Goal: Find specific page/section: Find specific page/section

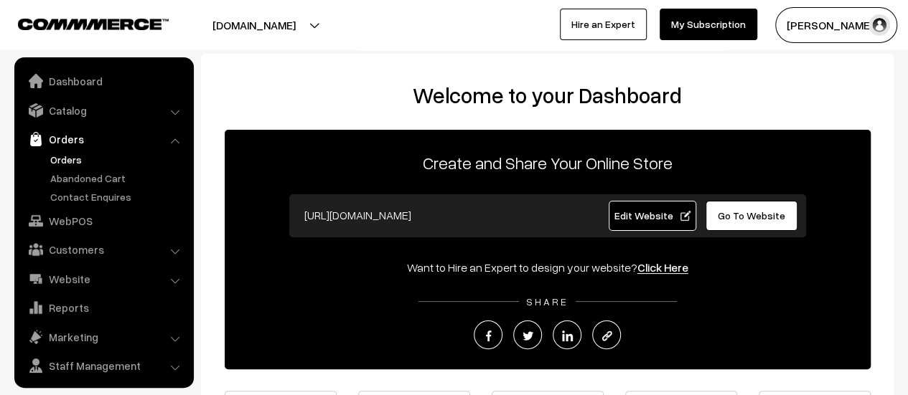
click at [60, 159] on link "Orders" at bounding box center [118, 159] width 142 height 15
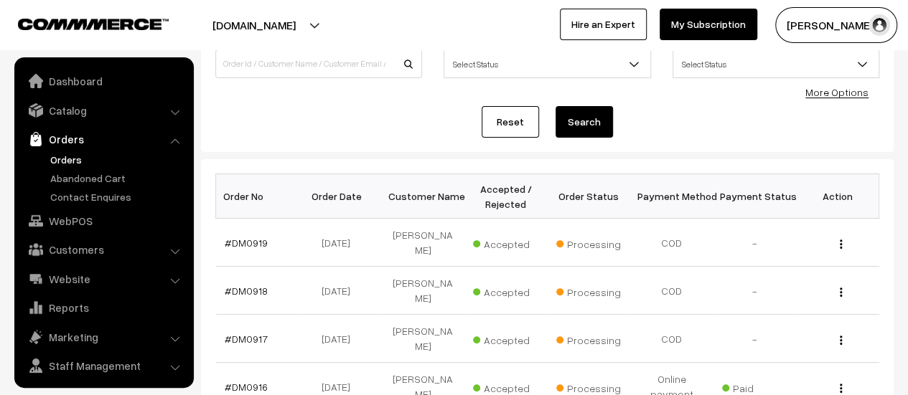
scroll to position [33, 0]
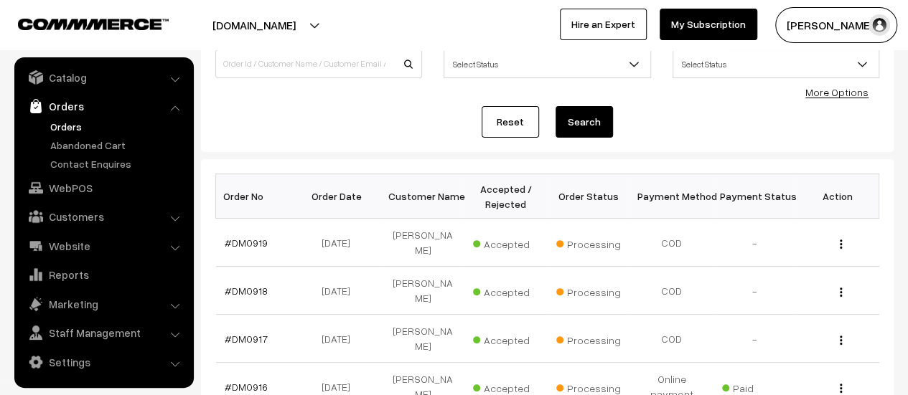
click at [67, 143] on link "Abandoned Cart" at bounding box center [118, 145] width 142 height 15
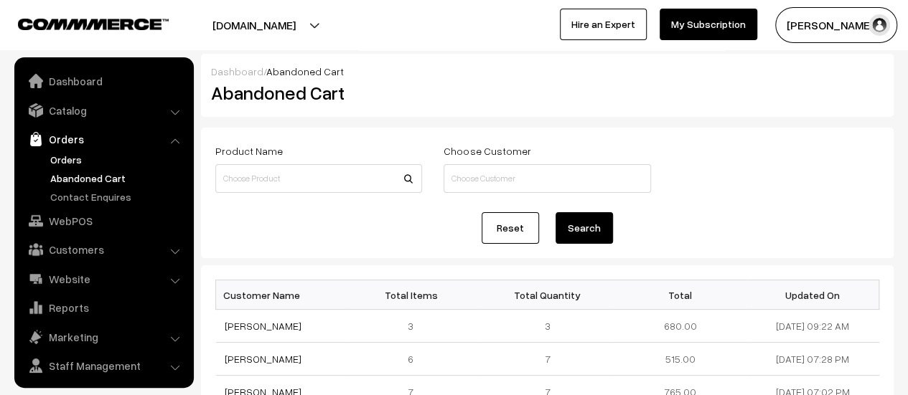
scroll to position [33, 0]
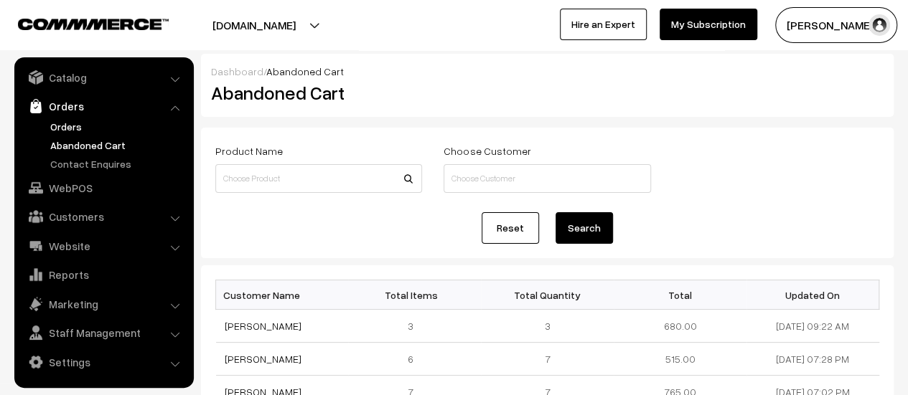
click at [62, 126] on link "Orders" at bounding box center [118, 126] width 142 height 15
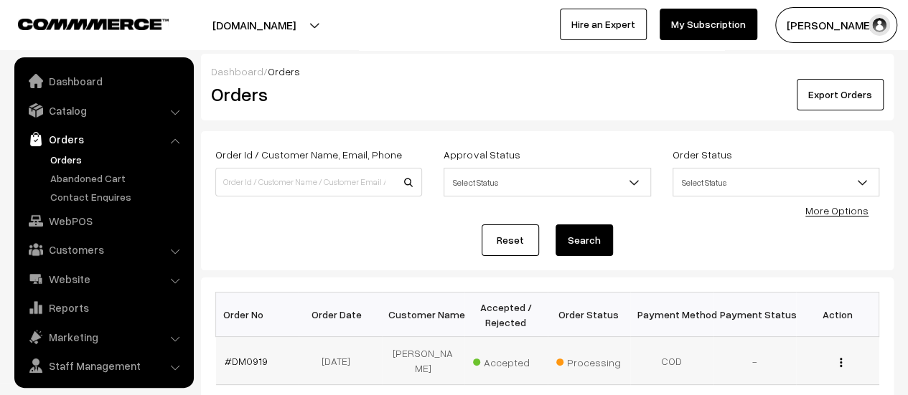
scroll to position [33, 0]
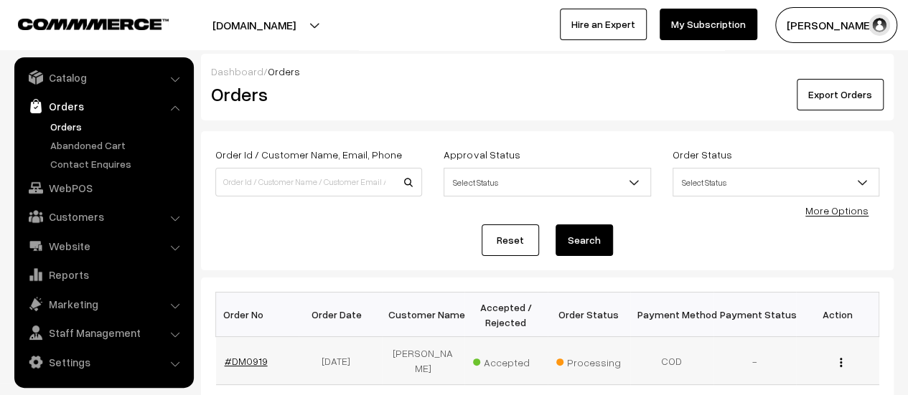
click at [250, 355] on link "#DM0919" at bounding box center [246, 361] width 43 height 12
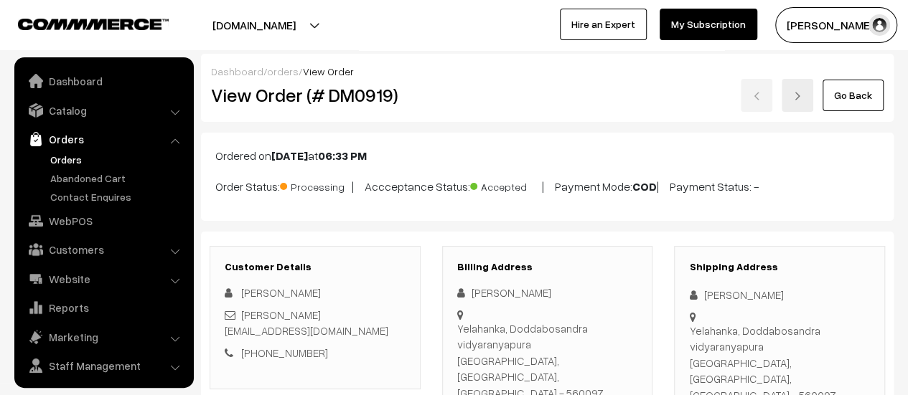
scroll to position [33, 0]
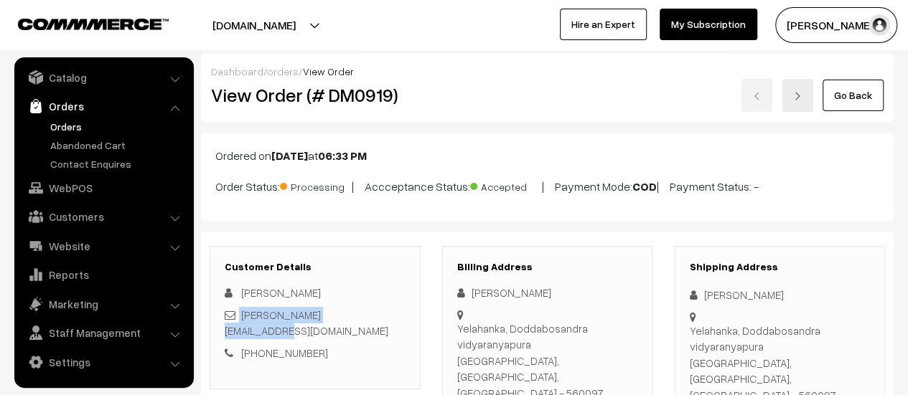
drag, startPoint x: 373, startPoint y: 312, endPoint x: 240, endPoint y: 304, distance: 133.7
click at [240, 304] on div "[PERSON_NAME] [PERSON_NAME][EMAIL_ADDRESS][DOMAIN_NAME] [PHONE_NUMBER]" at bounding box center [315, 323] width 181 height 76
copy div "[PERSON_NAME][EMAIL_ADDRESS][DOMAIN_NAME]"
click at [88, 72] on link "Catalog" at bounding box center [103, 78] width 171 height 26
